Goal: Find specific page/section: Find specific page/section

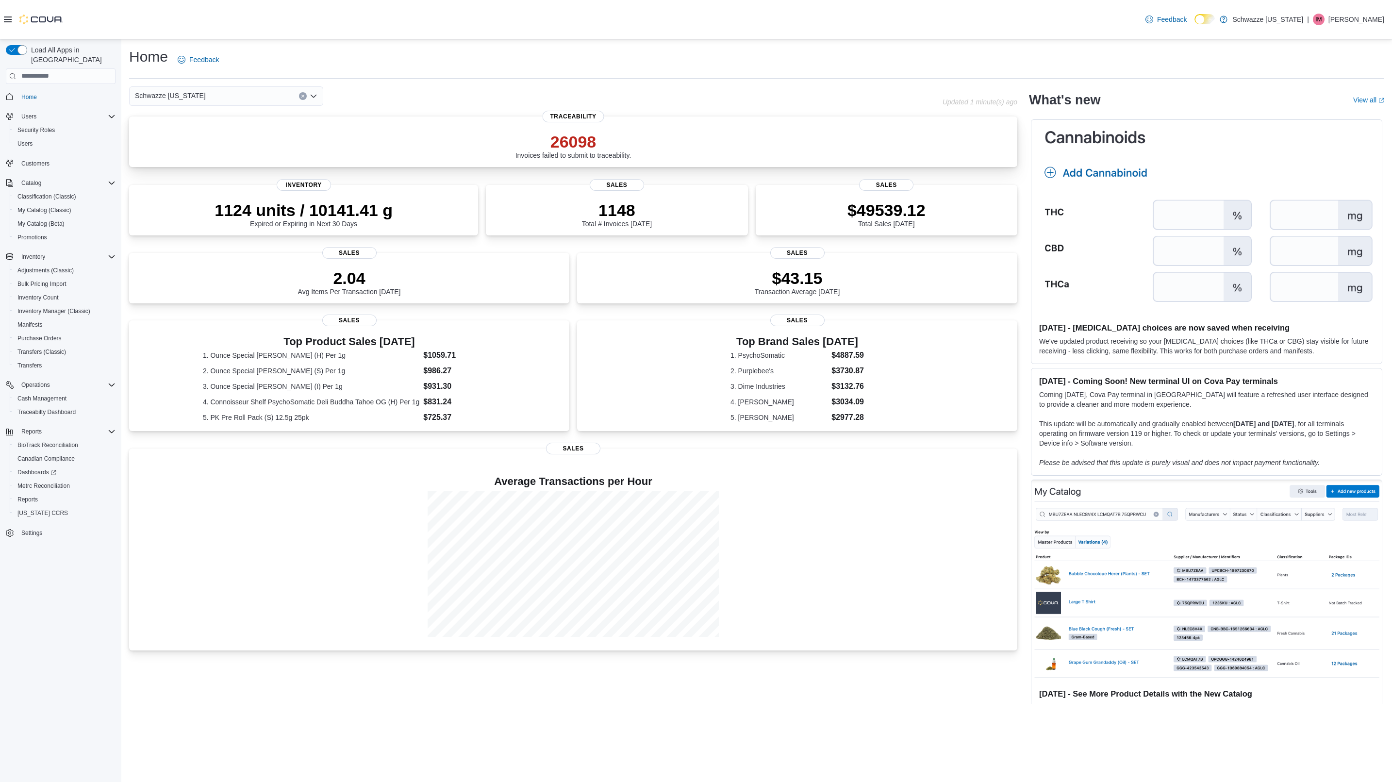
click at [566, 132] on p "26098" at bounding box center [573, 141] width 116 height 19
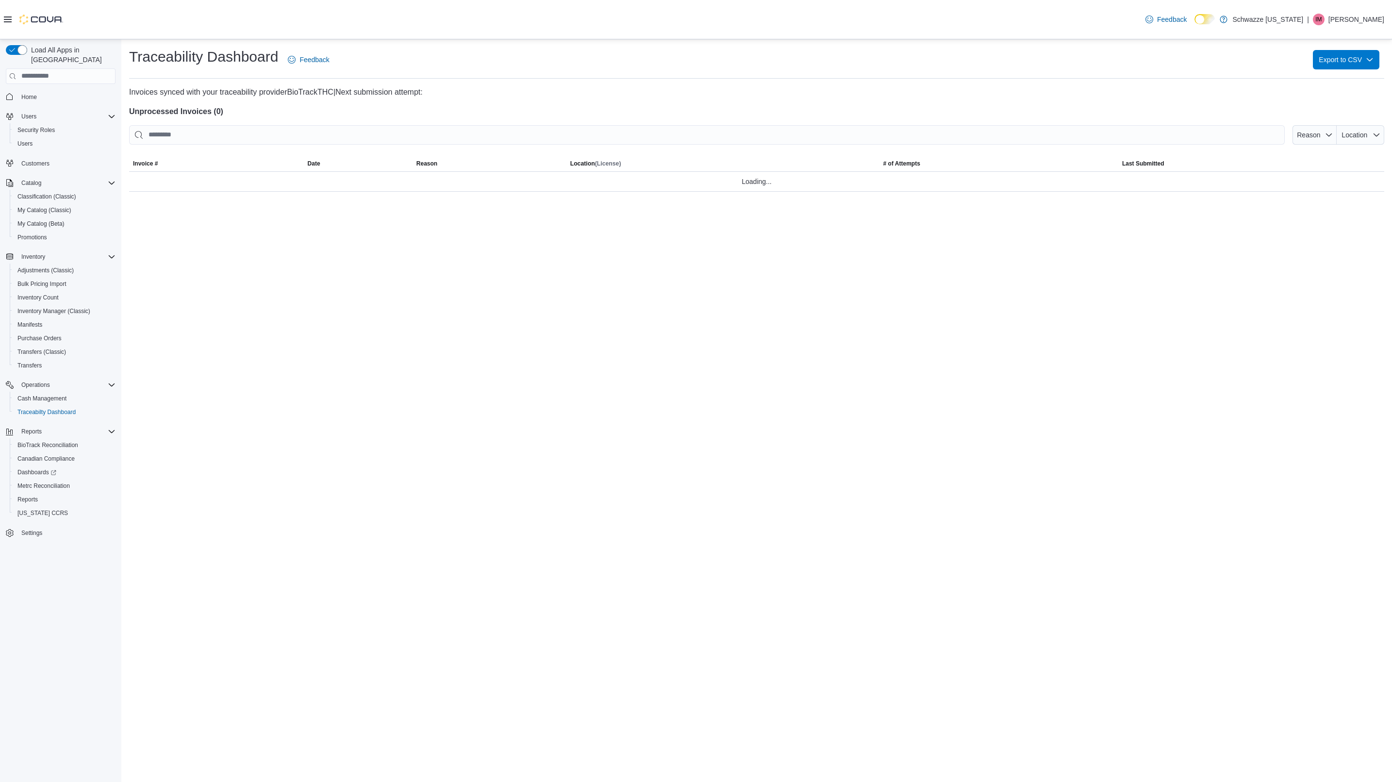
click at [1363, 147] on div at bounding box center [756, 151] width 1255 height 12
click at [1369, 142] on span "Location" at bounding box center [1361, 134] width 40 height 19
click at [1226, 89] on p "Invoices synced with your traceability provider BioTrackTHC | Next submission a…" at bounding box center [756, 92] width 1255 height 12
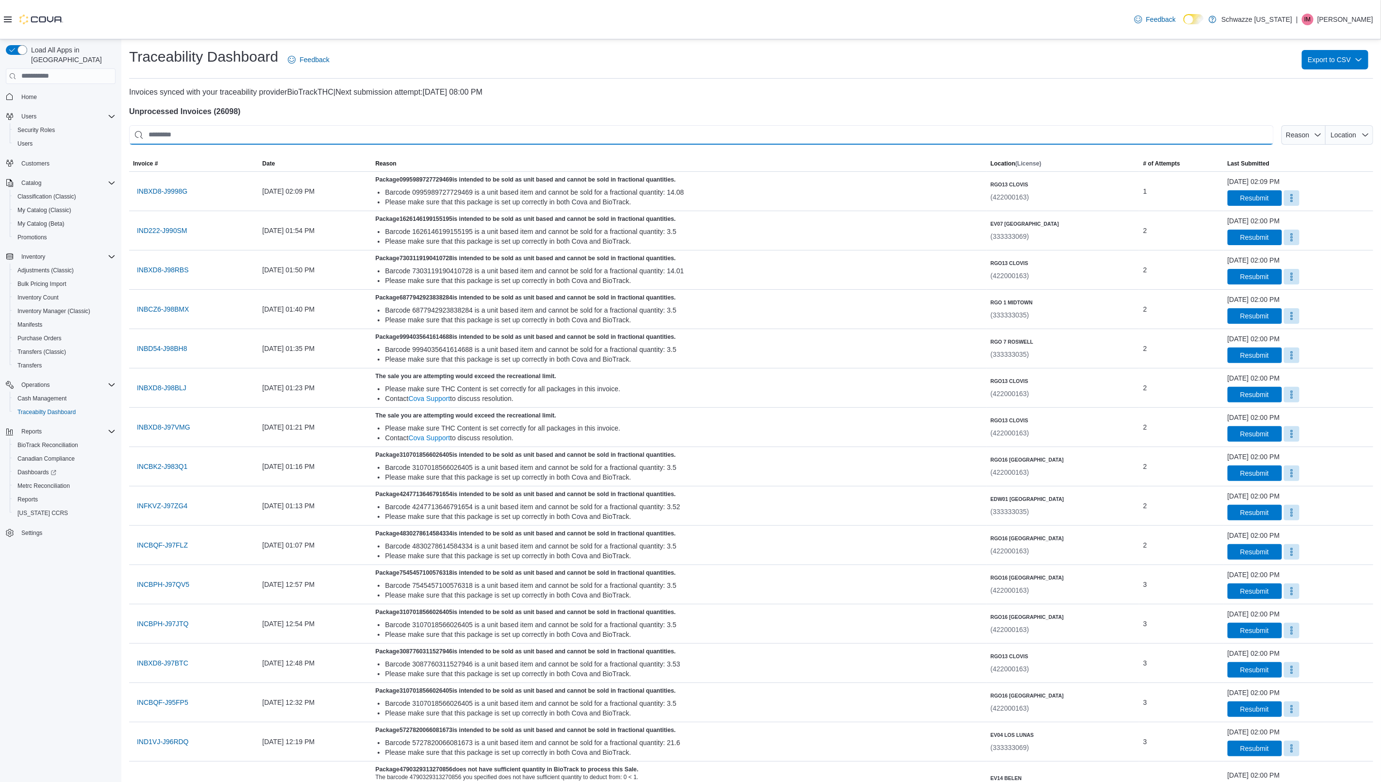
click at [418, 136] on input "This is a search bar. After typing your query, hit enter to filter the results …" at bounding box center [701, 134] width 1144 height 19
paste input "**********"
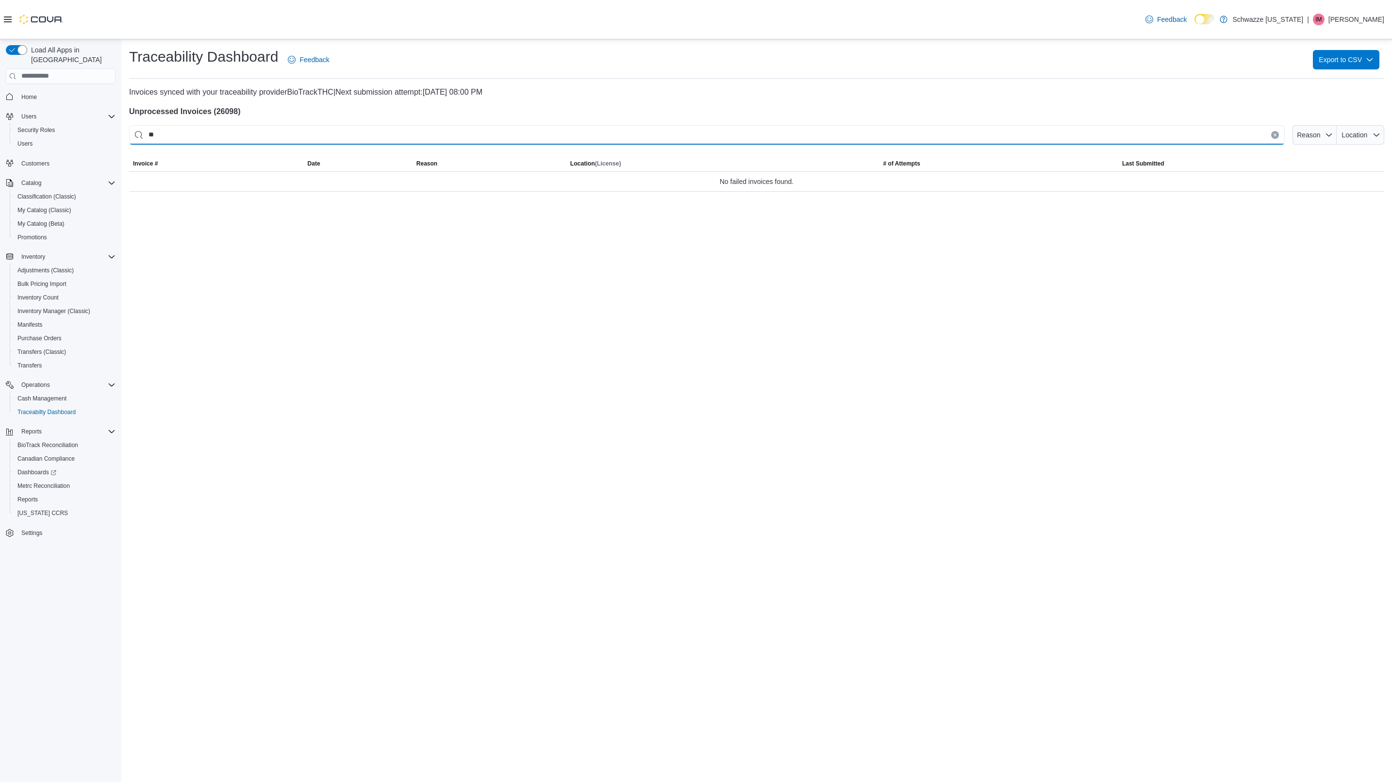
type input "*"
click at [1372, 132] on span "Location" at bounding box center [1361, 134] width 40 height 19
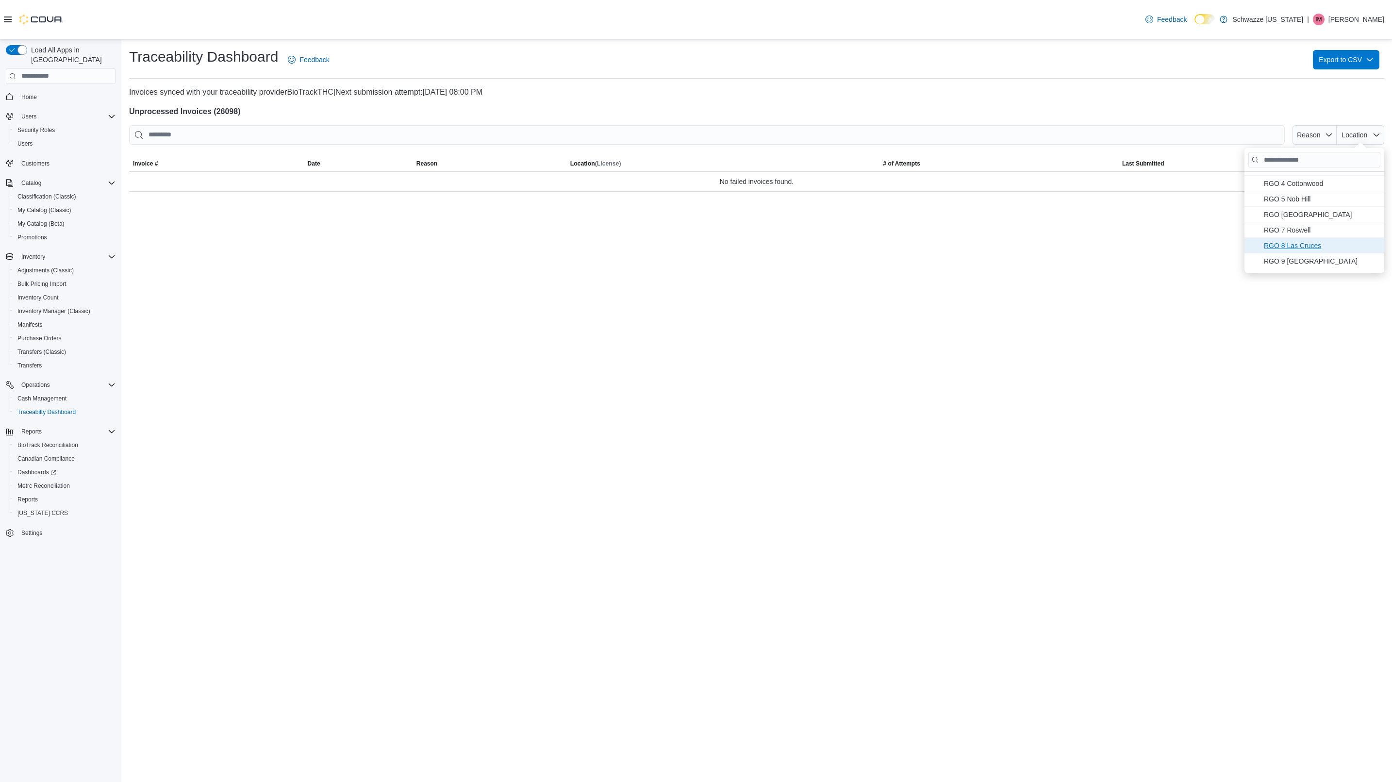
scroll to position [146, 0]
click at [1295, 262] on div "EV07 Paradise Hills . To check this option, press Enter. EV08 Santa Fe . To che…" at bounding box center [1314, 222] width 140 height 101
click at [1295, 262] on span "EV15 Las Cruces North . To check this option, press Enter." at bounding box center [1310, 265] width 92 height 12
click at [763, 522] on div "**********" at bounding box center [756, 410] width 1271 height 743
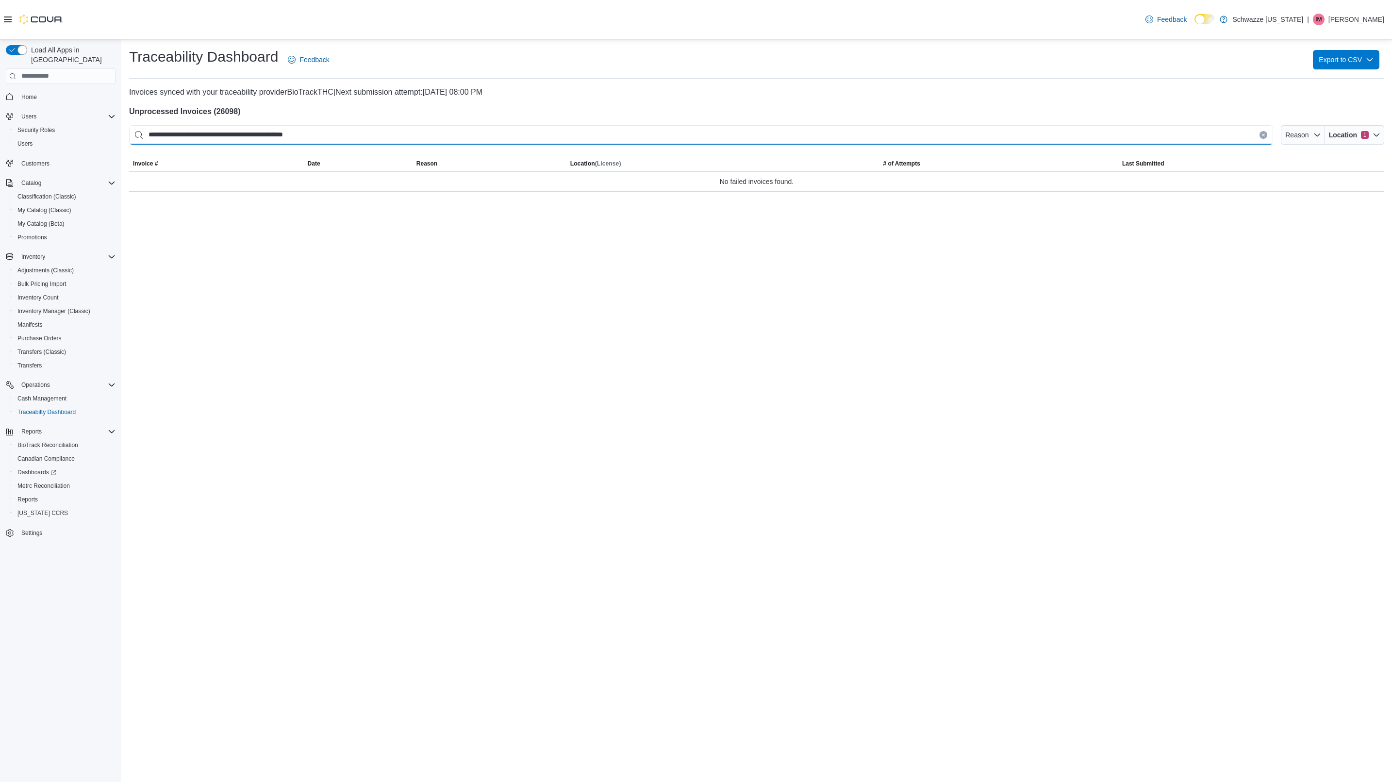
drag, startPoint x: 210, startPoint y: 130, endPoint x: 105, endPoint y: 143, distance: 105.7
click at [102, 152] on div "**********" at bounding box center [696, 410] width 1392 height 743
type input "**********"
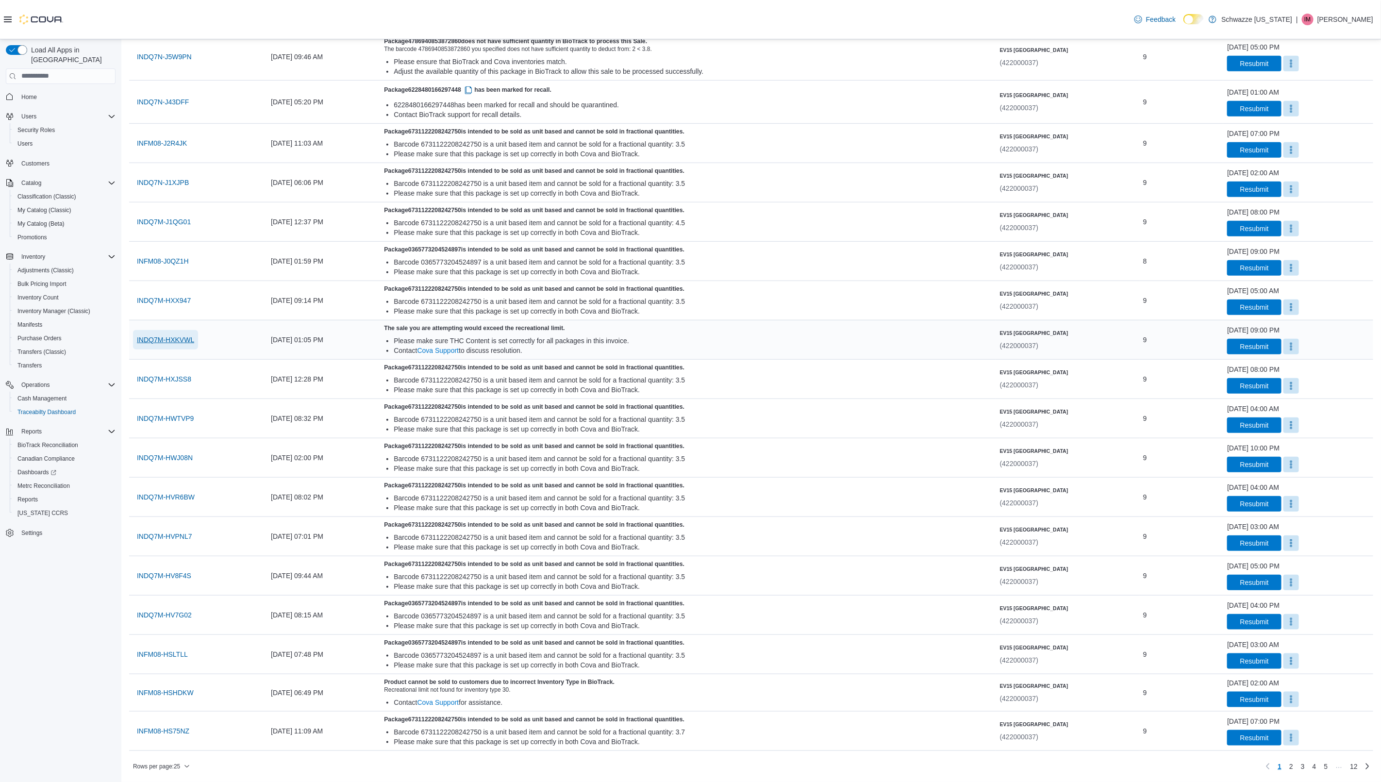
scroll to position [0, 0]
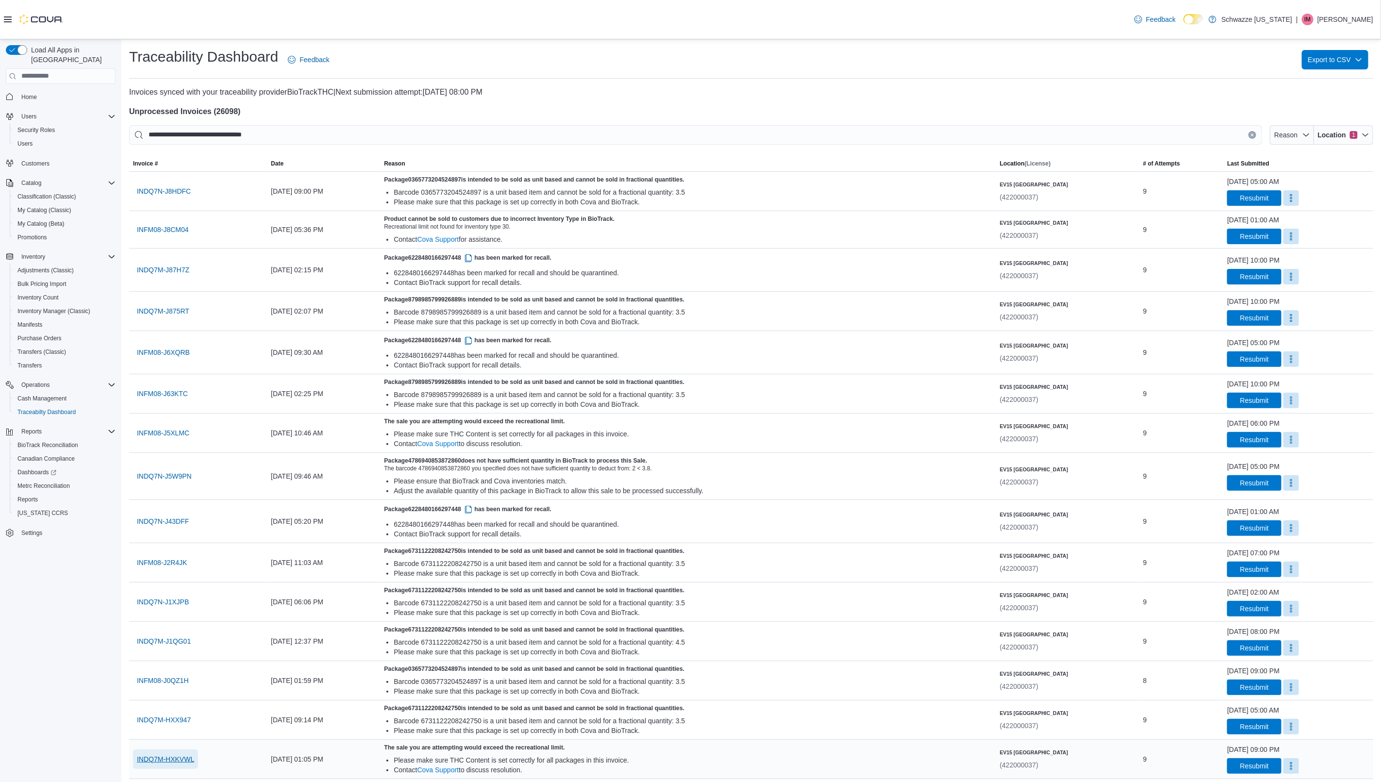
click at [184, 764] on span "INDQ7M-HXKVWL" at bounding box center [165, 759] width 57 height 10
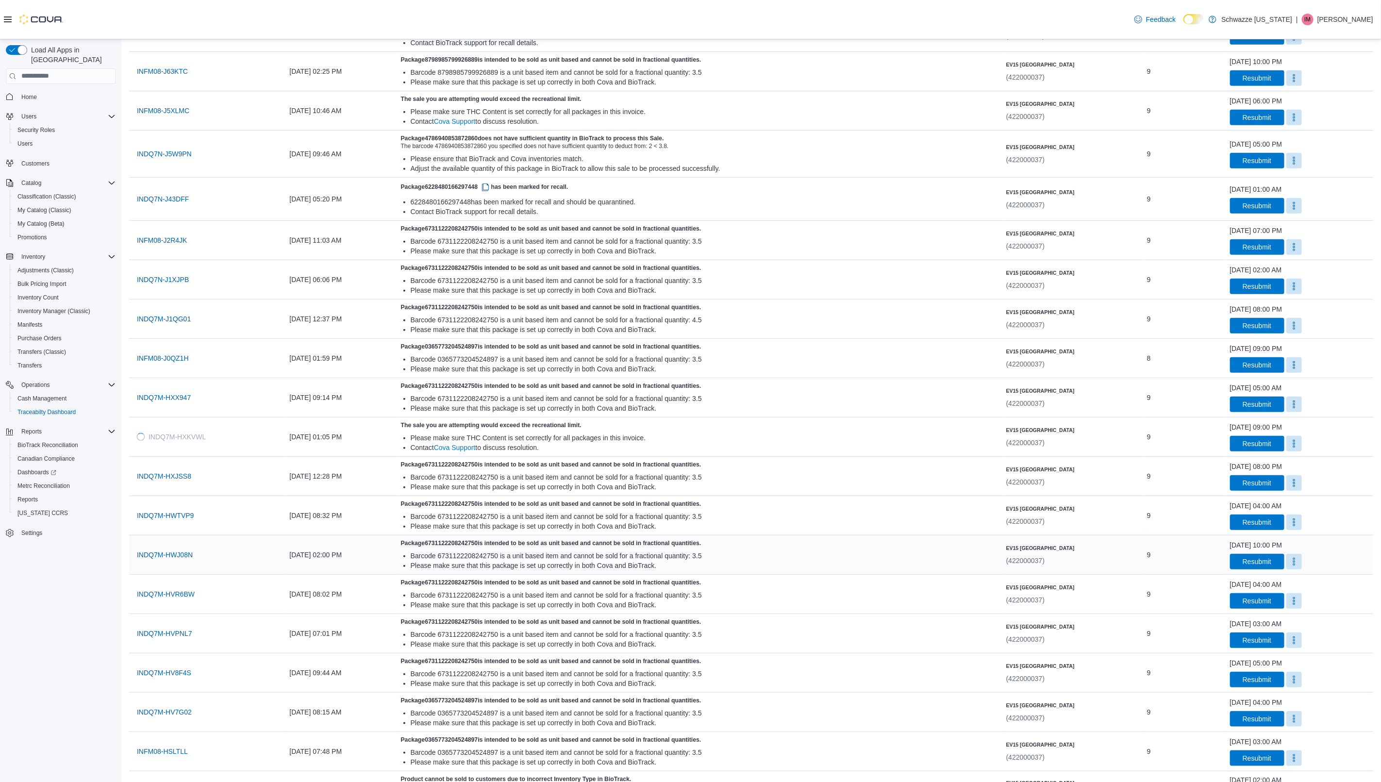
scroll to position [425, 0]
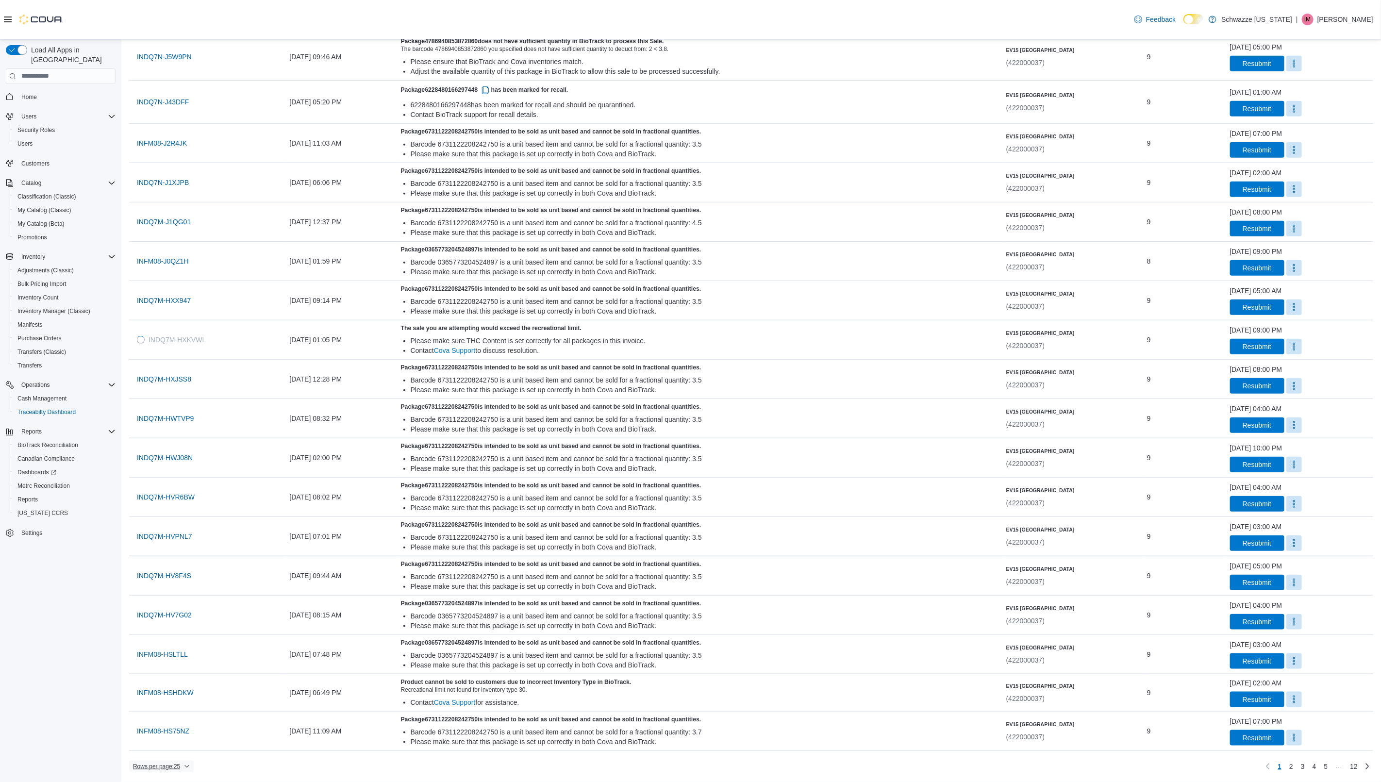
click at [166, 768] on span "Rows per page : 25" at bounding box center [156, 766] width 47 height 8
click at [169, 753] on button "50 rows" at bounding box center [168, 752] width 54 height 19
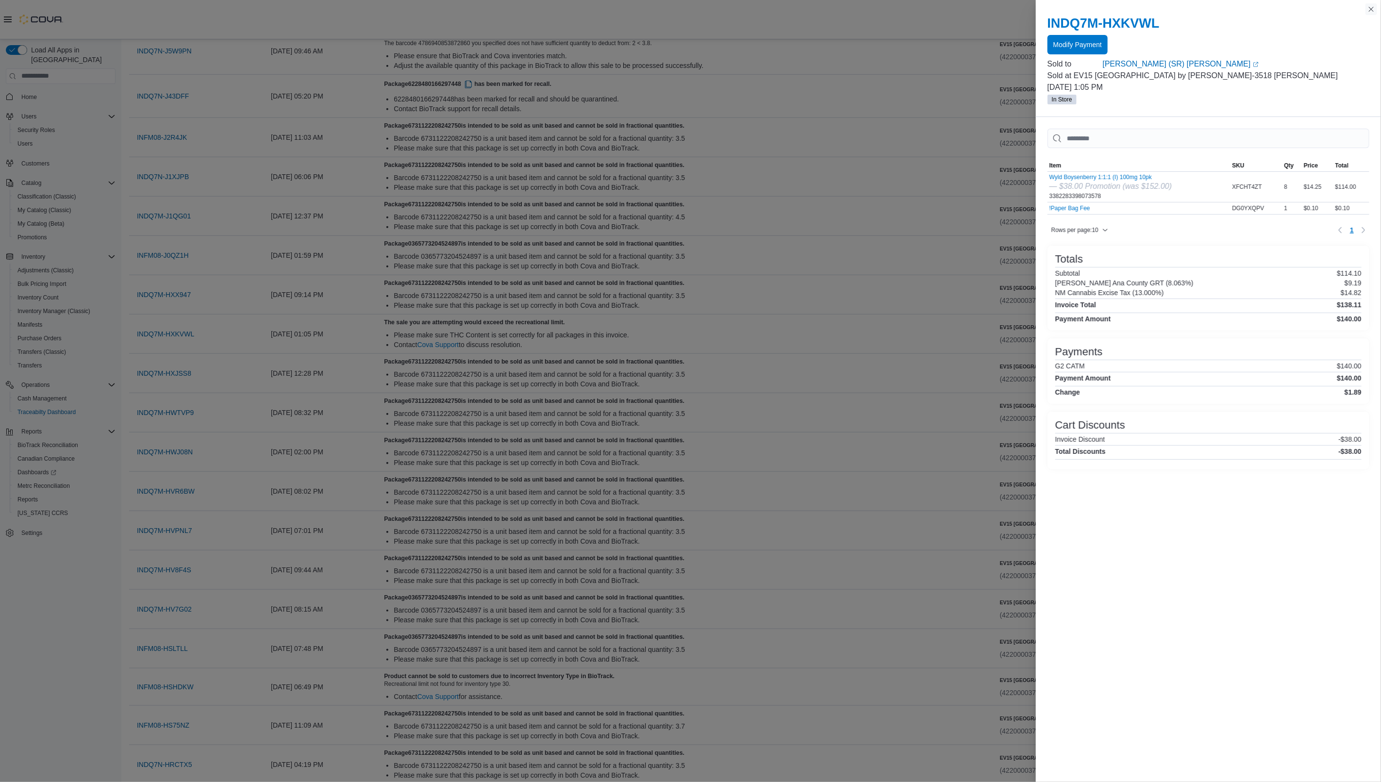
click at [1372, 4] on button "Close this dialog" at bounding box center [1371, 9] width 12 height 12
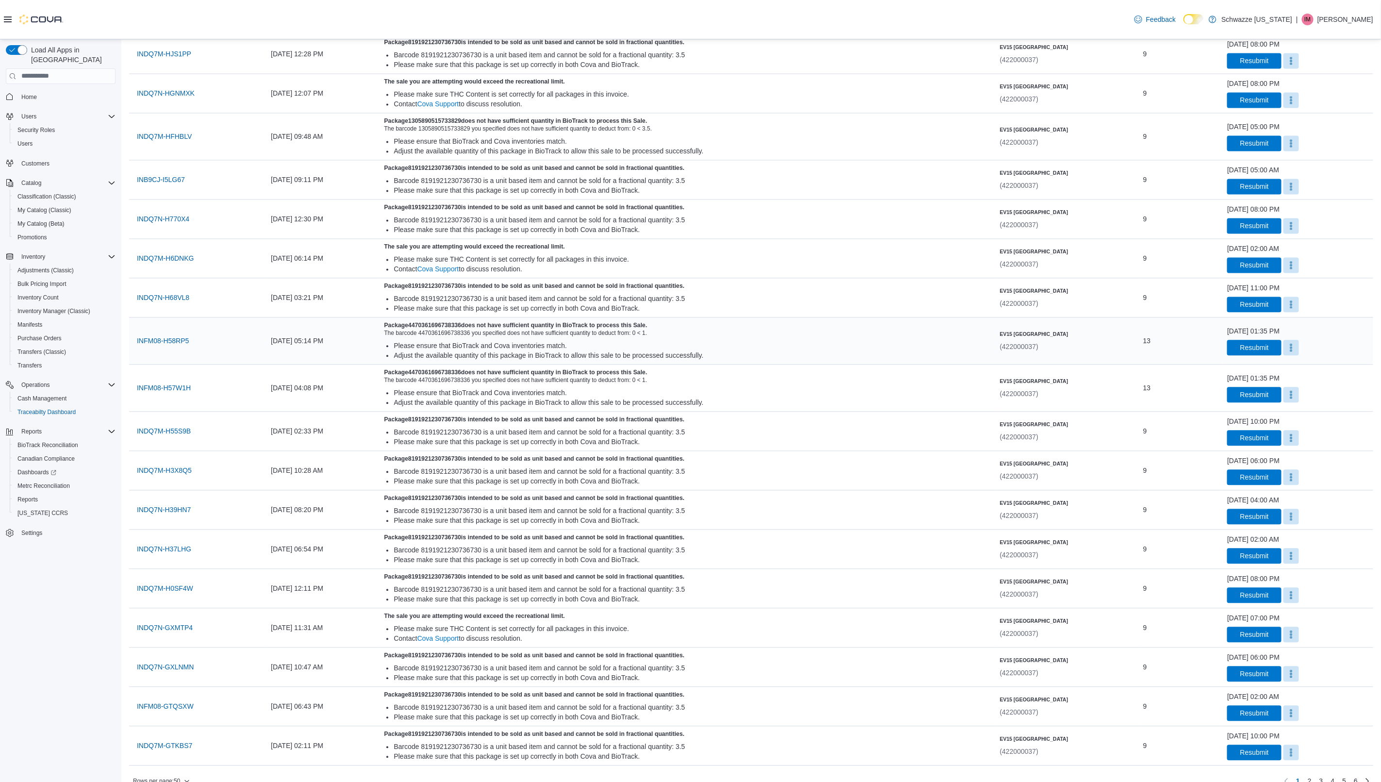
scroll to position [1444, 0]
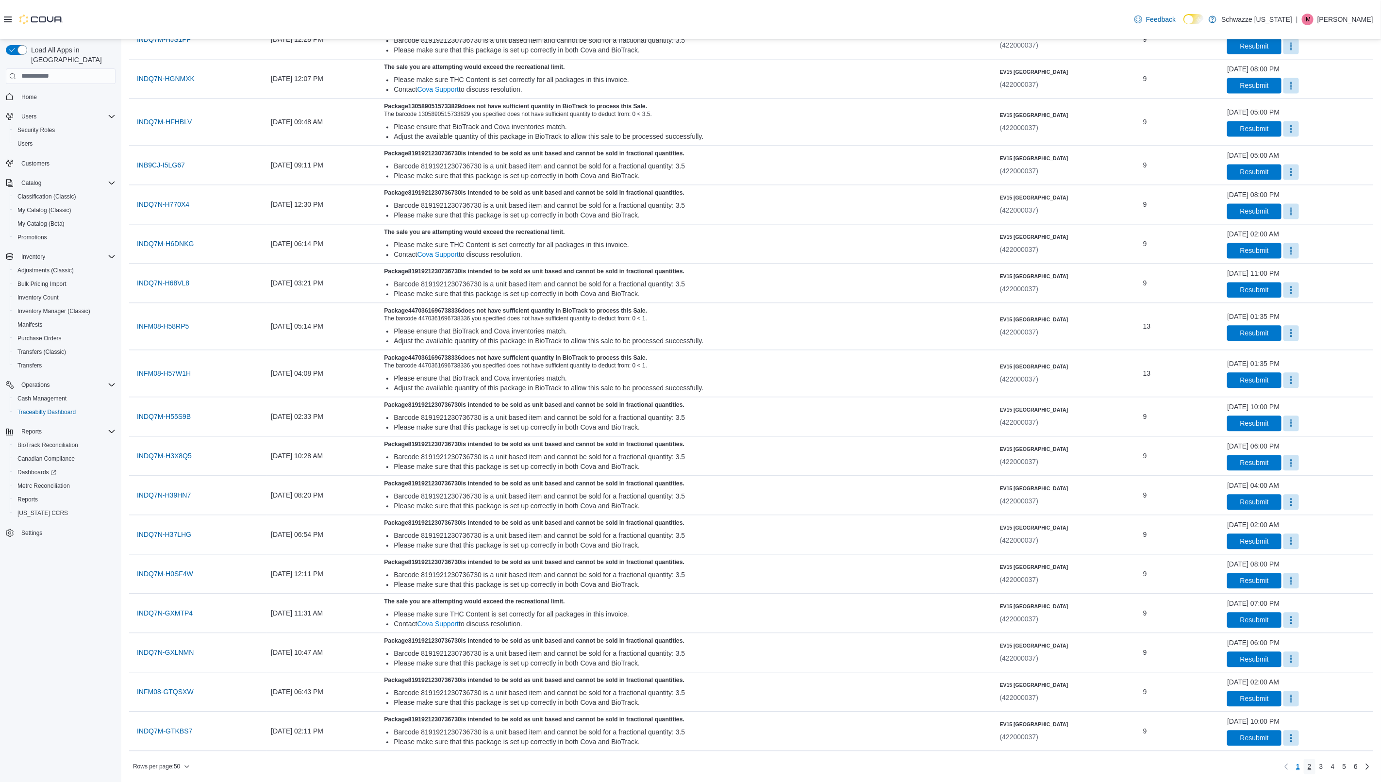
click at [1315, 763] on link "2" at bounding box center [1310, 767] width 12 height 16
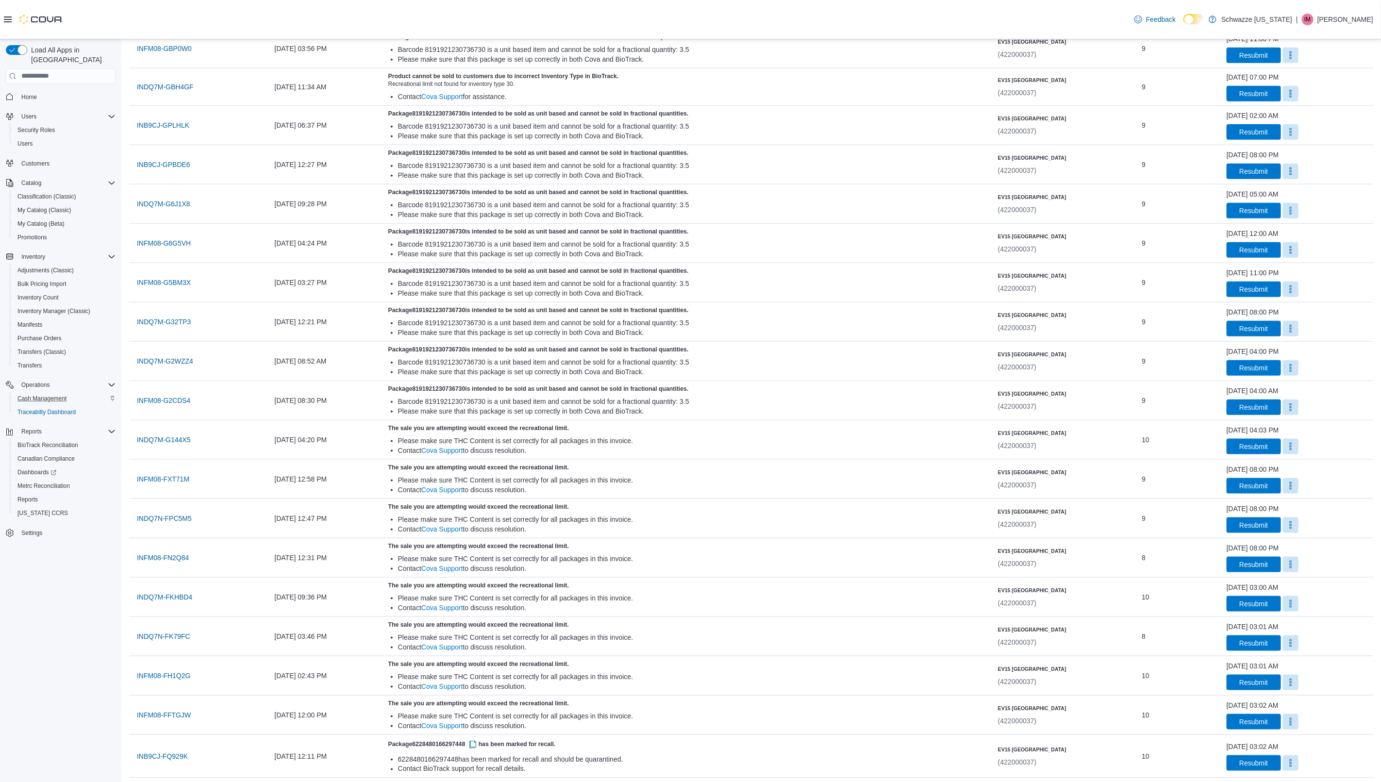
scroll to position [395, 0]
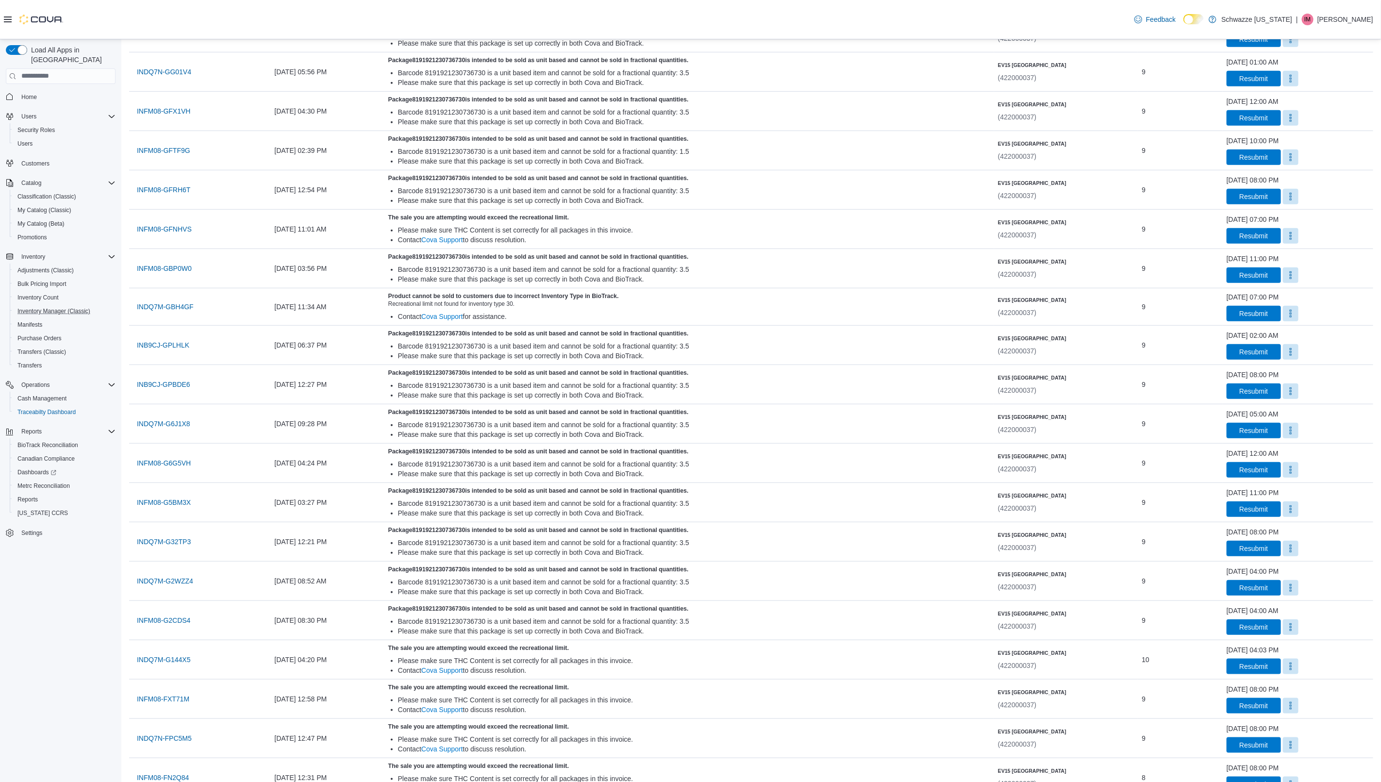
click at [55, 304] on button "Inventory Manager (Classic)" at bounding box center [65, 311] width 110 height 14
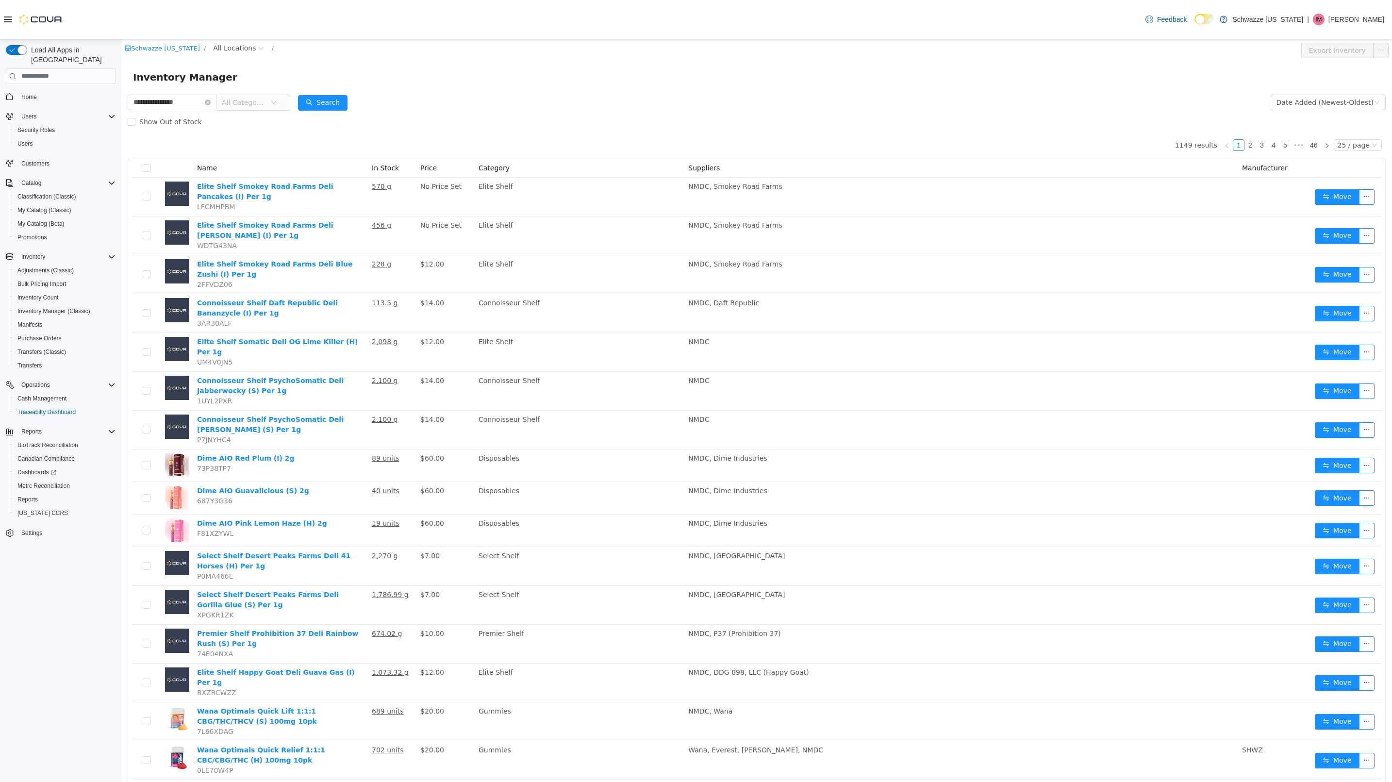
type input "**********"
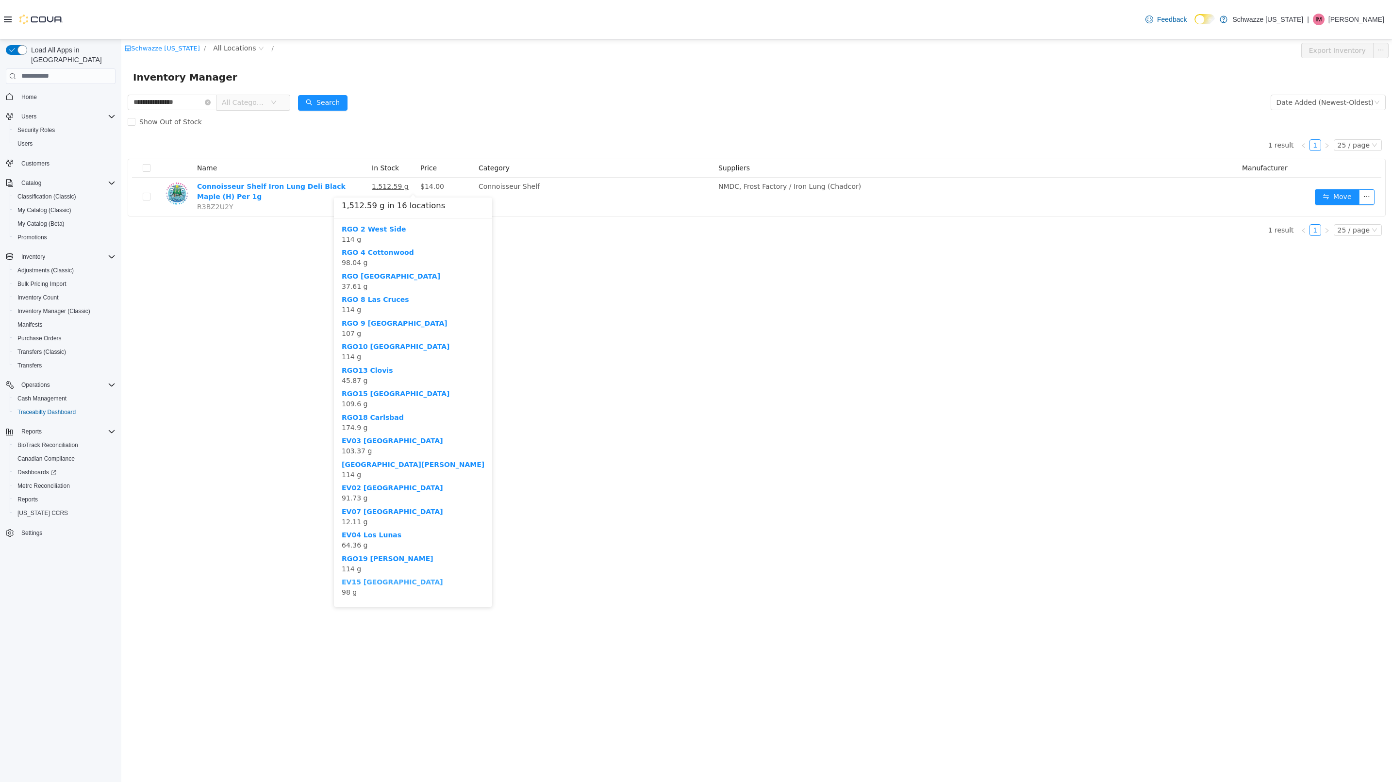
click at [389, 582] on b "EV15 Las Cruces North" at bounding box center [392, 582] width 101 height 8
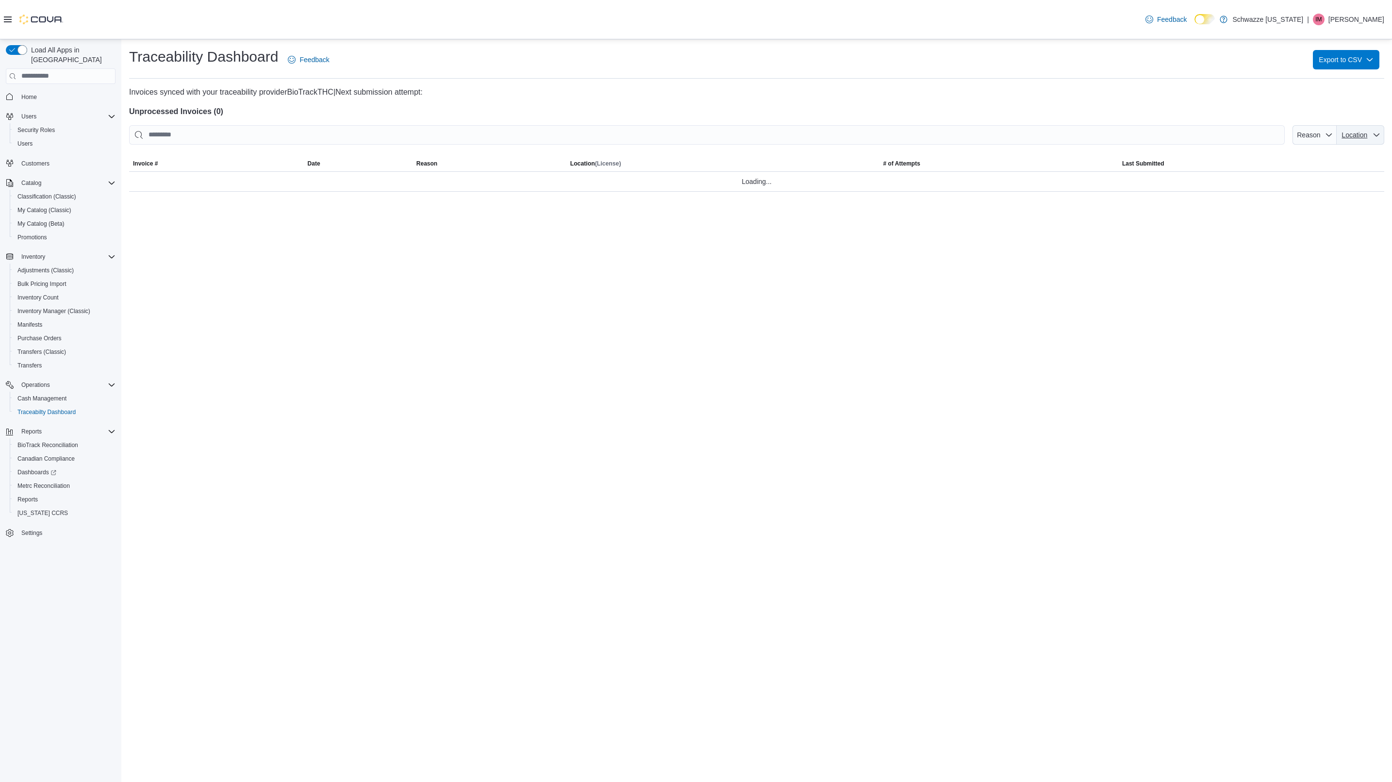
click at [1374, 134] on icon "button" at bounding box center [1377, 135] width 8 height 8
click at [1328, 142] on span "Reason" at bounding box center [1314, 134] width 36 height 19
click at [1178, 79] on div "Traceability Dashboard Feedback Export to CSV Invoices synced with your traceab…" at bounding box center [756, 119] width 1255 height 145
